Goal: Complete application form

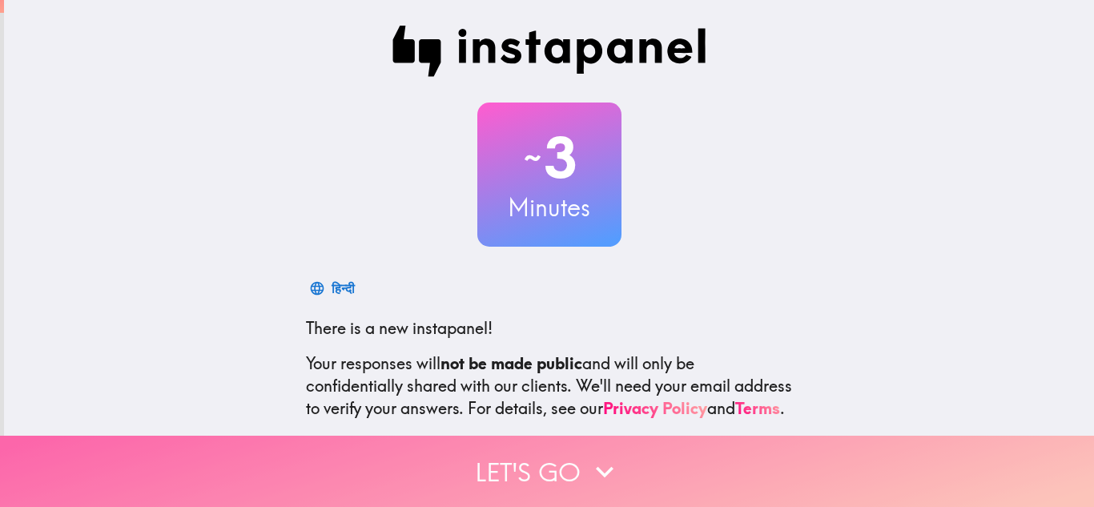
click at [518, 457] on button "Let's go" at bounding box center [547, 471] width 1094 height 71
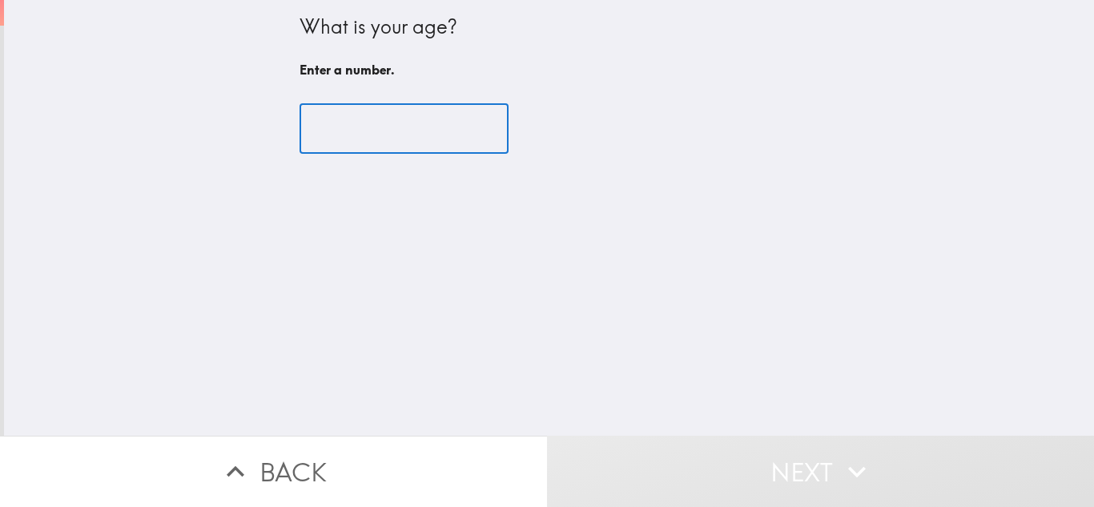
click at [351, 135] on input "number" at bounding box center [404, 129] width 209 height 50
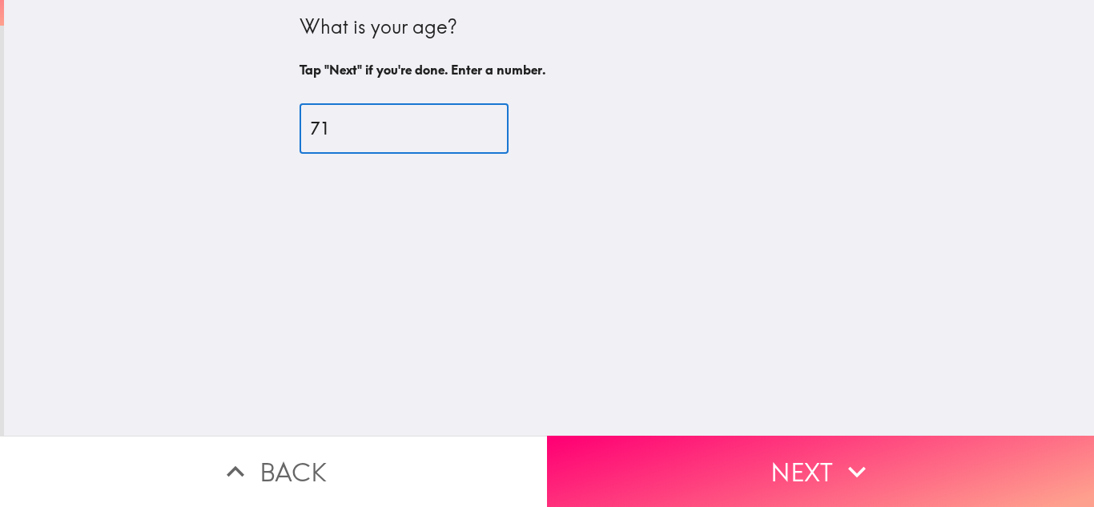
type input "71"
click at [599, 413] on div "What is your age? Tap "Next" if you're done. Enter a number. 71 ​" at bounding box center [549, 218] width 1090 height 436
click at [729, 460] on button "Next" at bounding box center [820, 471] width 547 height 71
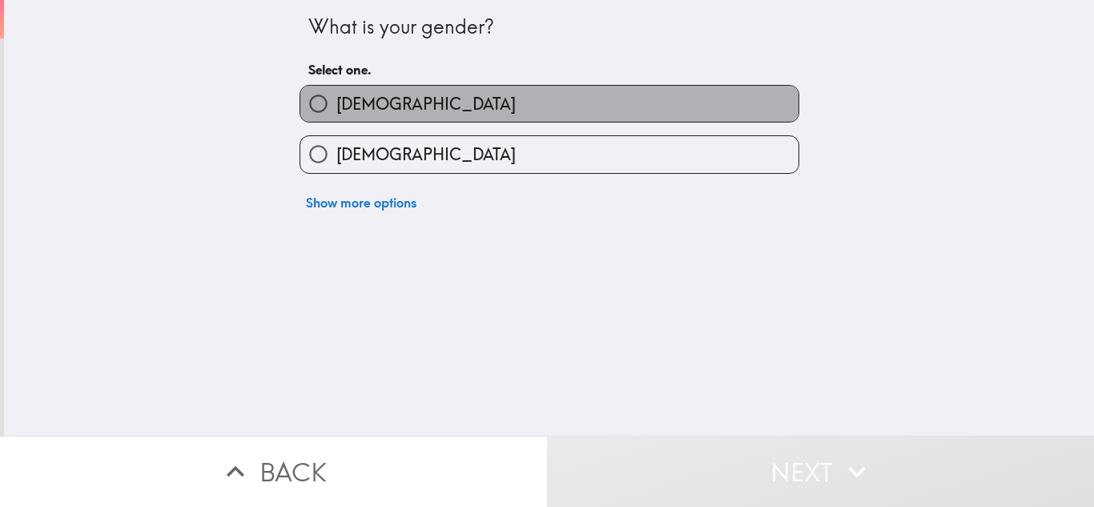
click at [443, 107] on label "[DEMOGRAPHIC_DATA]" at bounding box center [549, 104] width 498 height 36
click at [336, 107] on input "[DEMOGRAPHIC_DATA]" at bounding box center [318, 104] width 36 height 36
radio input "true"
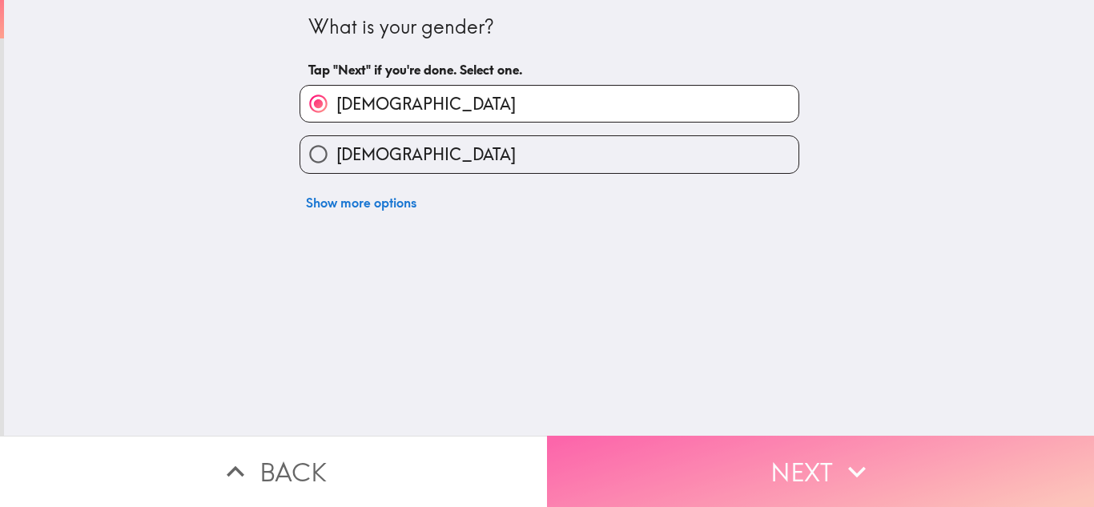
click at [688, 468] on button "Next" at bounding box center [820, 471] width 547 height 71
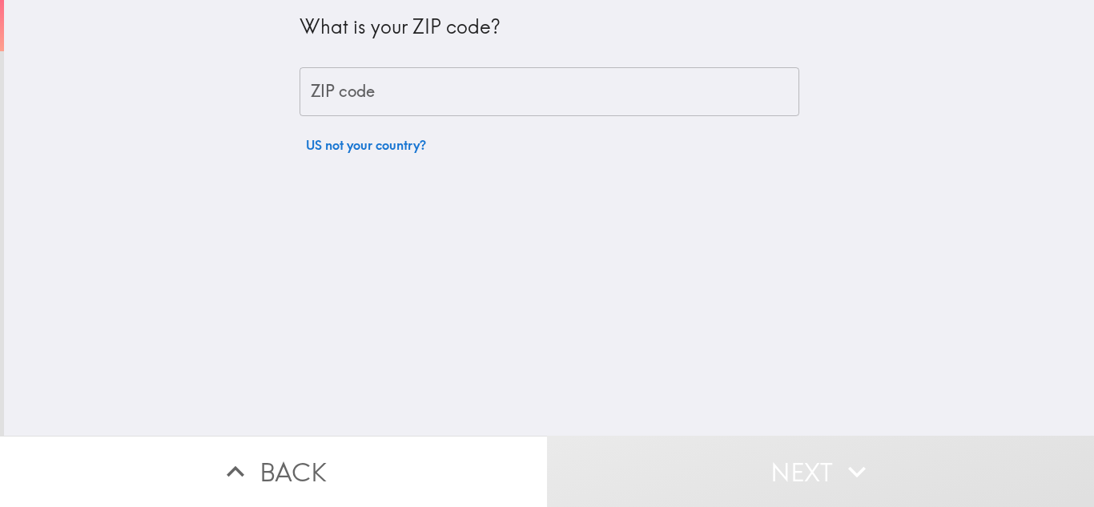
click at [366, 93] on input "ZIP code" at bounding box center [550, 92] width 500 height 50
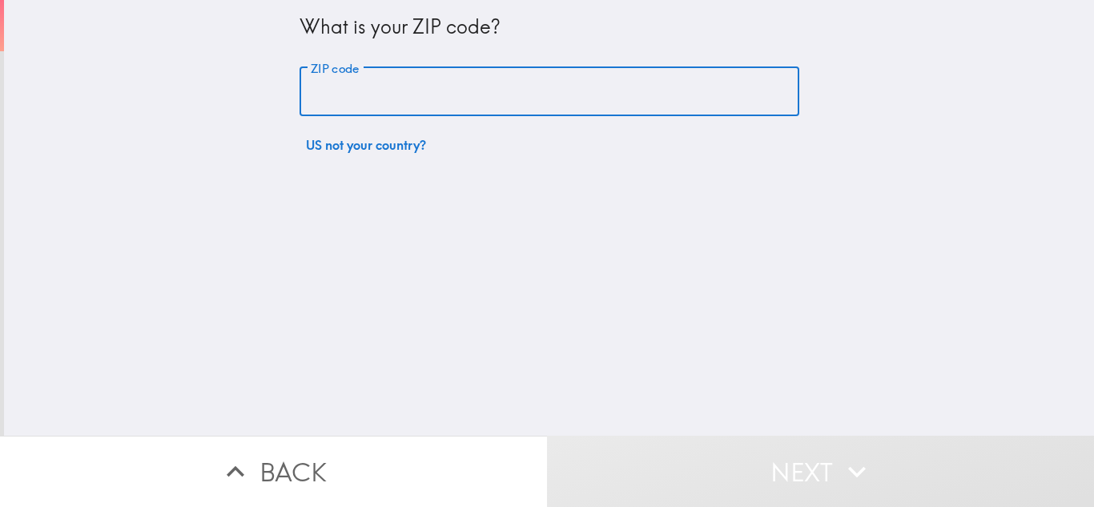
type input "76504"
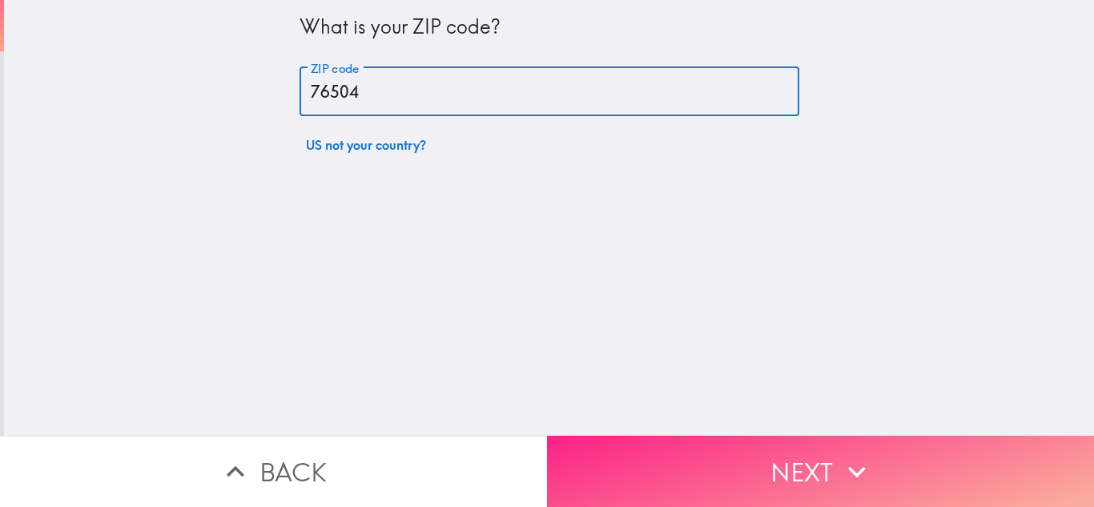
click at [723, 468] on button "Next" at bounding box center [820, 471] width 547 height 71
